Goal: Task Accomplishment & Management: Complete application form

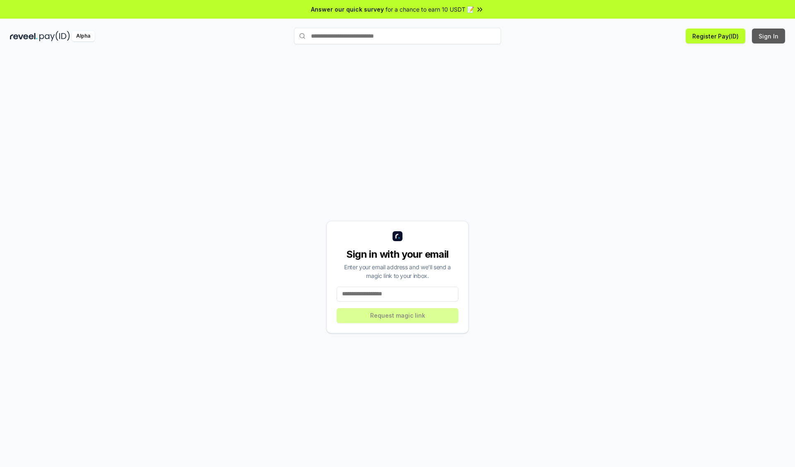
click at [769, 36] on button "Sign In" at bounding box center [768, 36] width 33 height 15
type input "**********"
click at [397, 315] on button "Request magic link" at bounding box center [398, 315] width 122 height 15
